Goal: Task Accomplishment & Management: Use online tool/utility

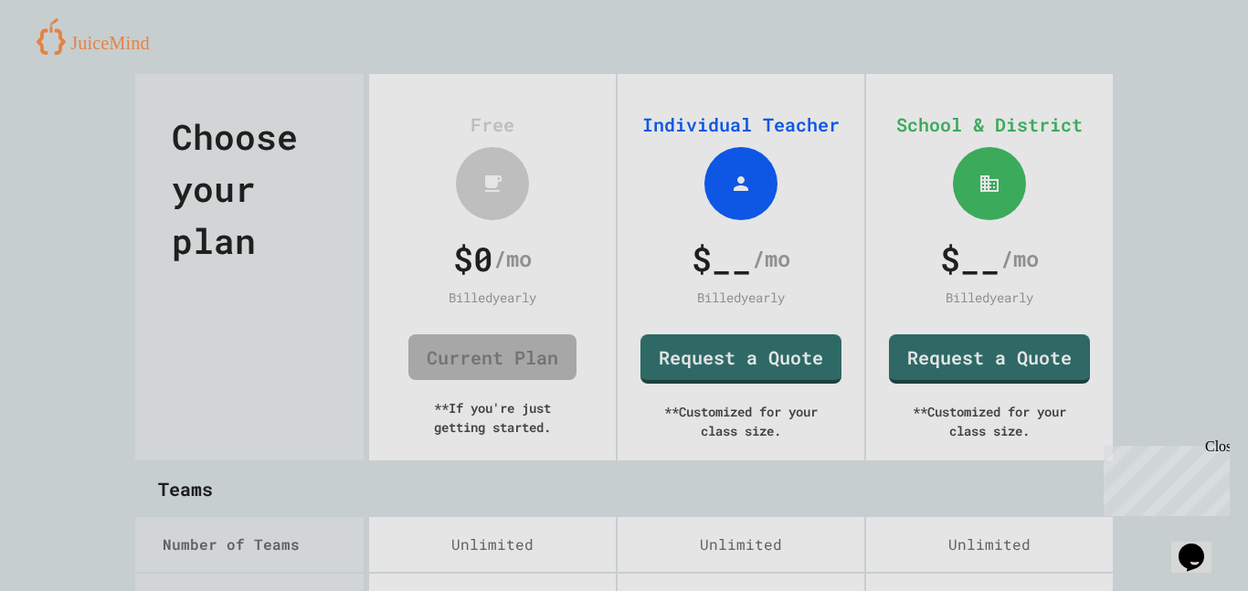
click at [737, 279] on span "$ __" at bounding box center [722, 258] width 60 height 49
click at [705, 357] on link "Request a Quote" at bounding box center [741, 358] width 203 height 52
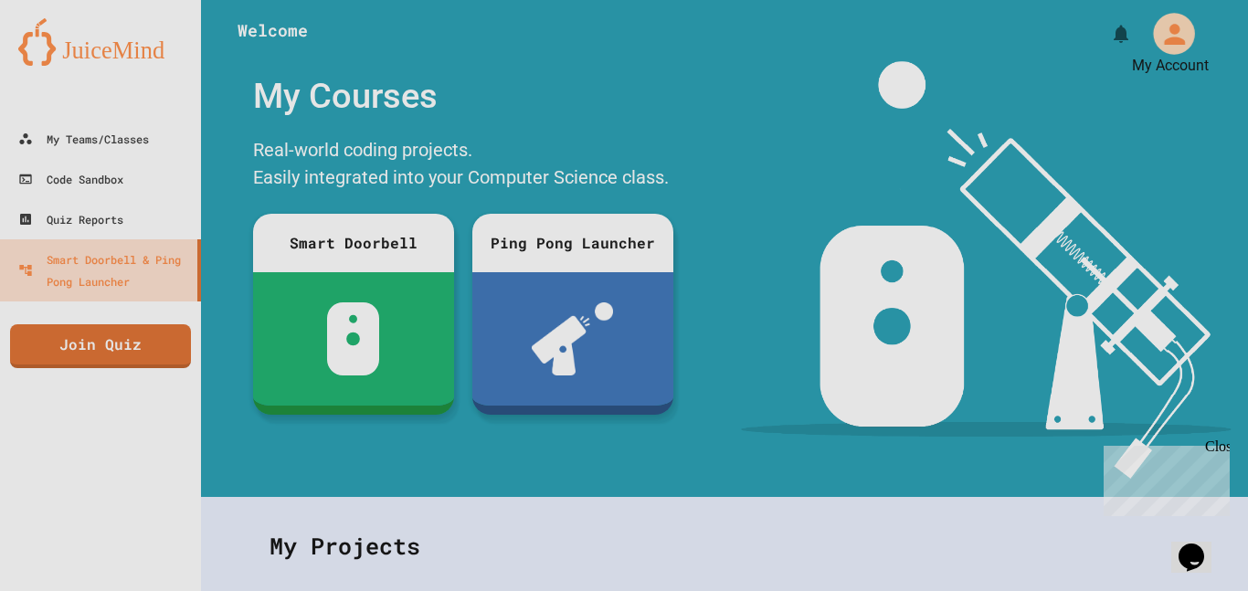
click at [1187, 32] on icon "My Account" at bounding box center [1174, 33] width 31 height 31
click at [1187, 590] on div at bounding box center [624, 591] width 1248 height 0
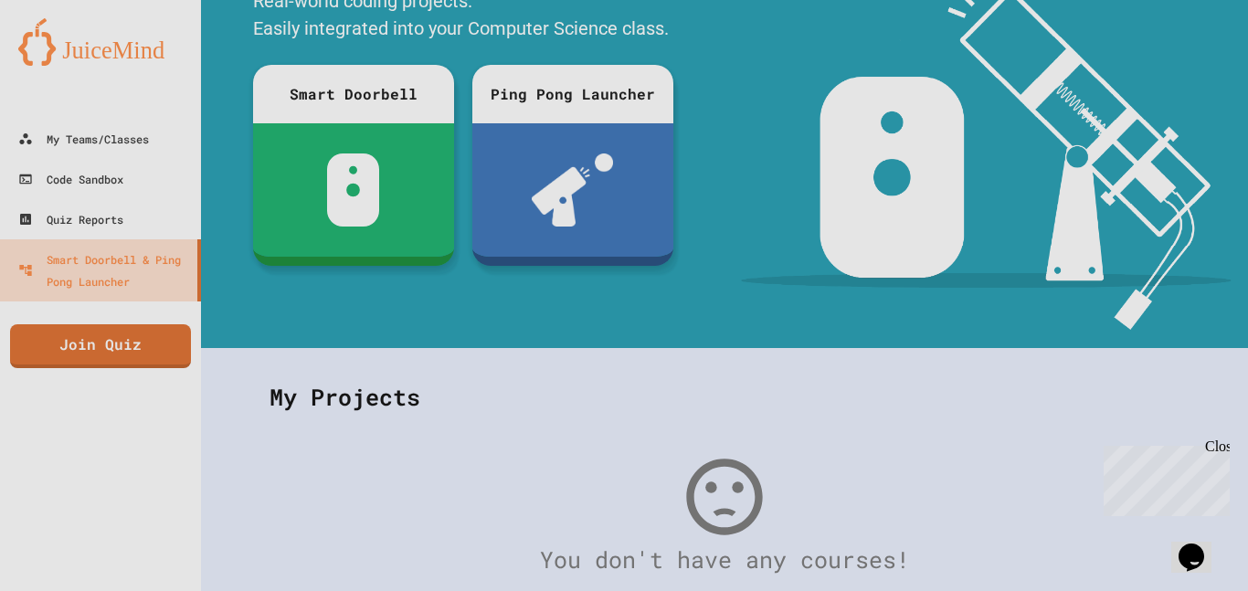
scroll to position [171, 0]
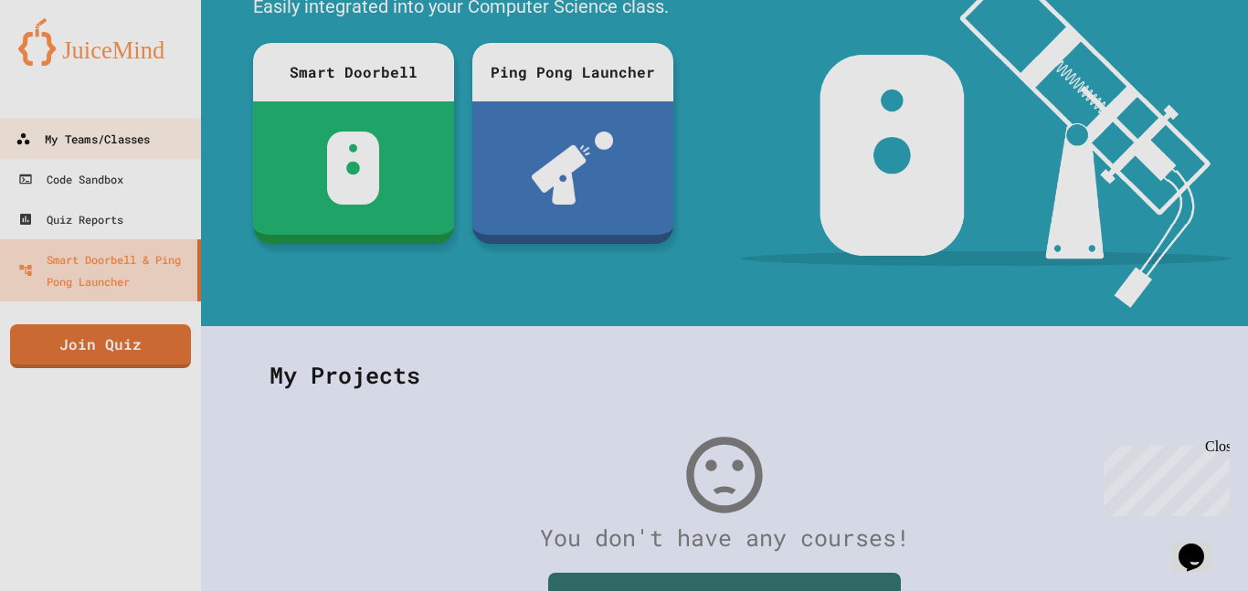
click at [69, 137] on div "My Teams/Classes" at bounding box center [83, 139] width 134 height 23
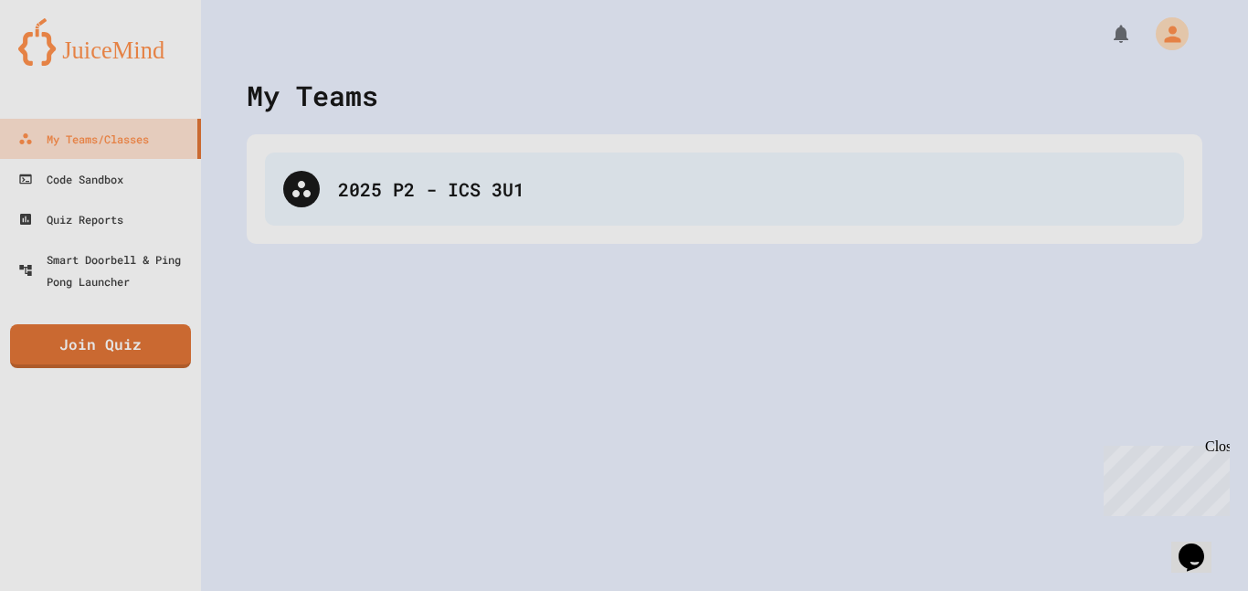
click at [332, 180] on div "2025 P2 - ICS 3U1" at bounding box center [724, 189] width 919 height 73
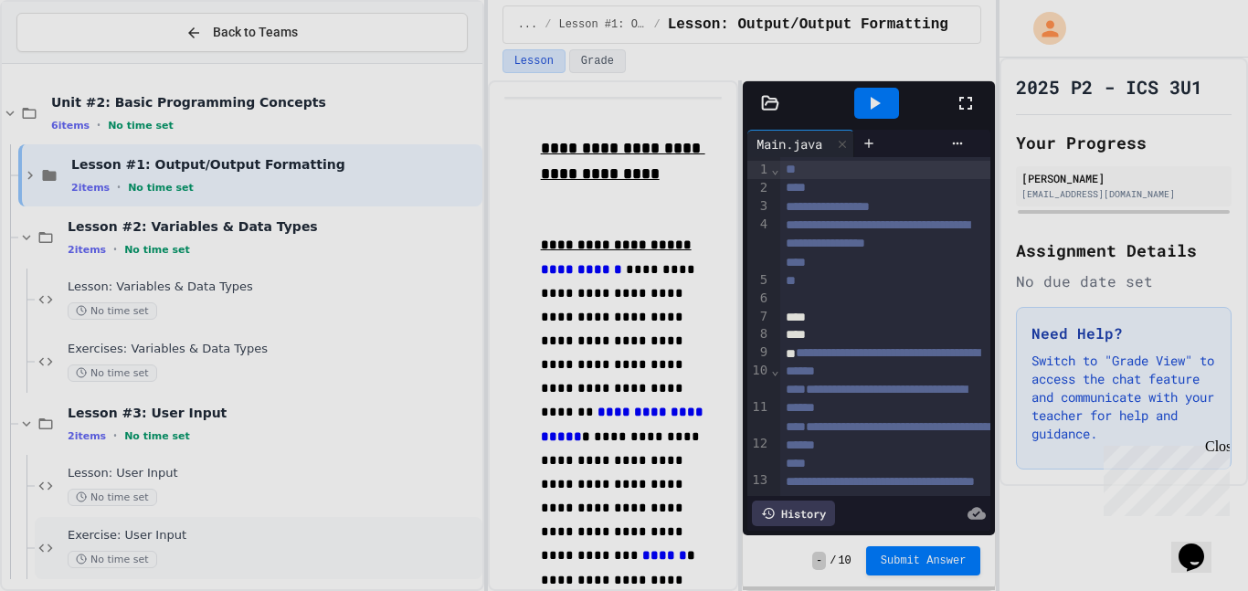
click at [363, 549] on div "Exercise: User Input No time set" at bounding box center [273, 548] width 411 height 40
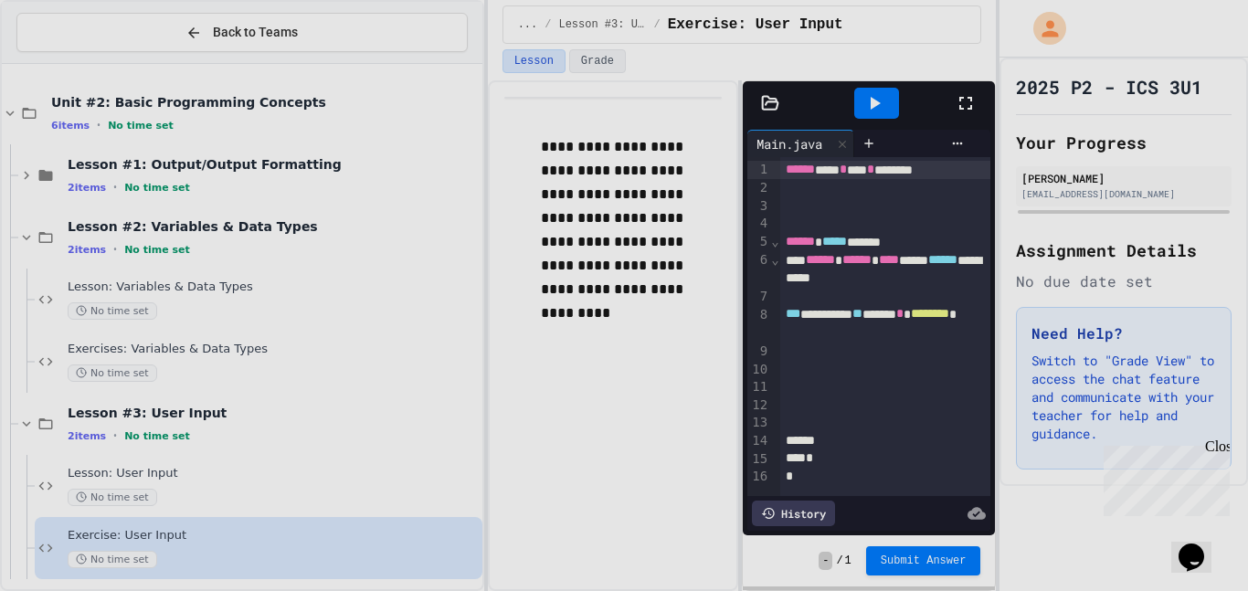
click at [972, 117] on div at bounding box center [975, 103] width 40 height 49
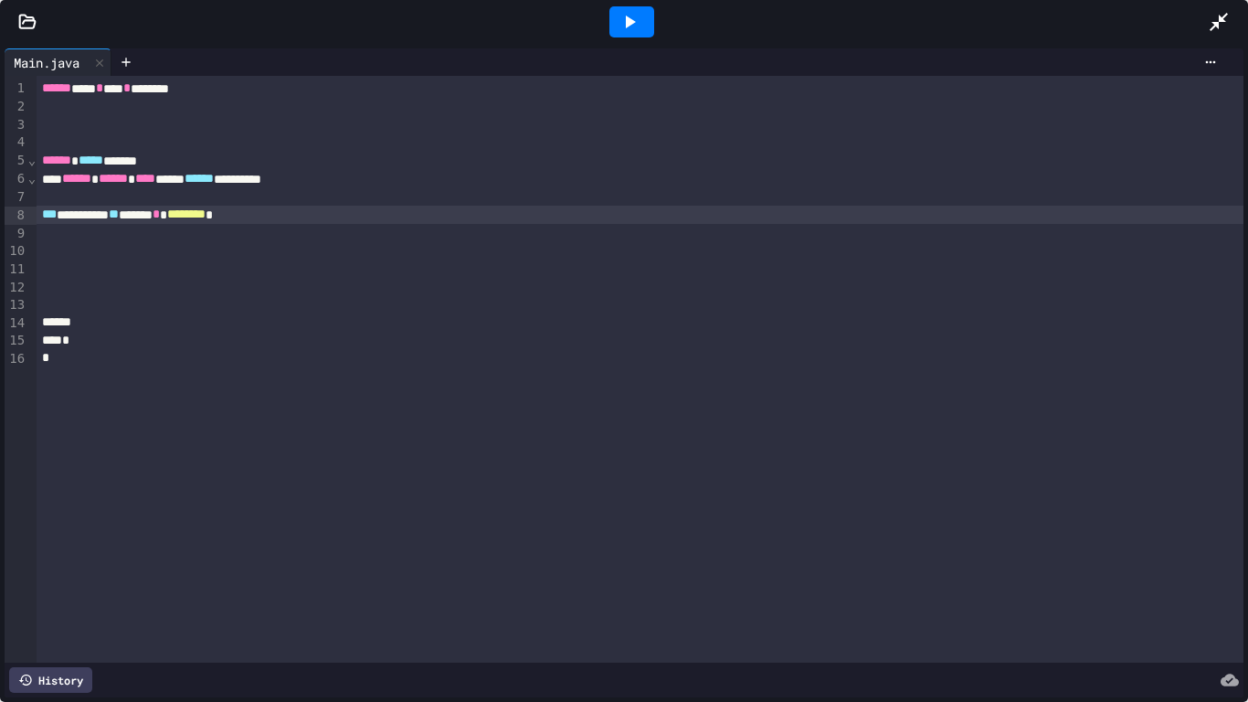
click at [338, 217] on div "*** ********* ** ***** * ******** *" at bounding box center [641, 215] width 1208 height 18
click at [1215, 24] on icon at bounding box center [1219, 22] width 18 height 18
